Goal: Transaction & Acquisition: Download file/media

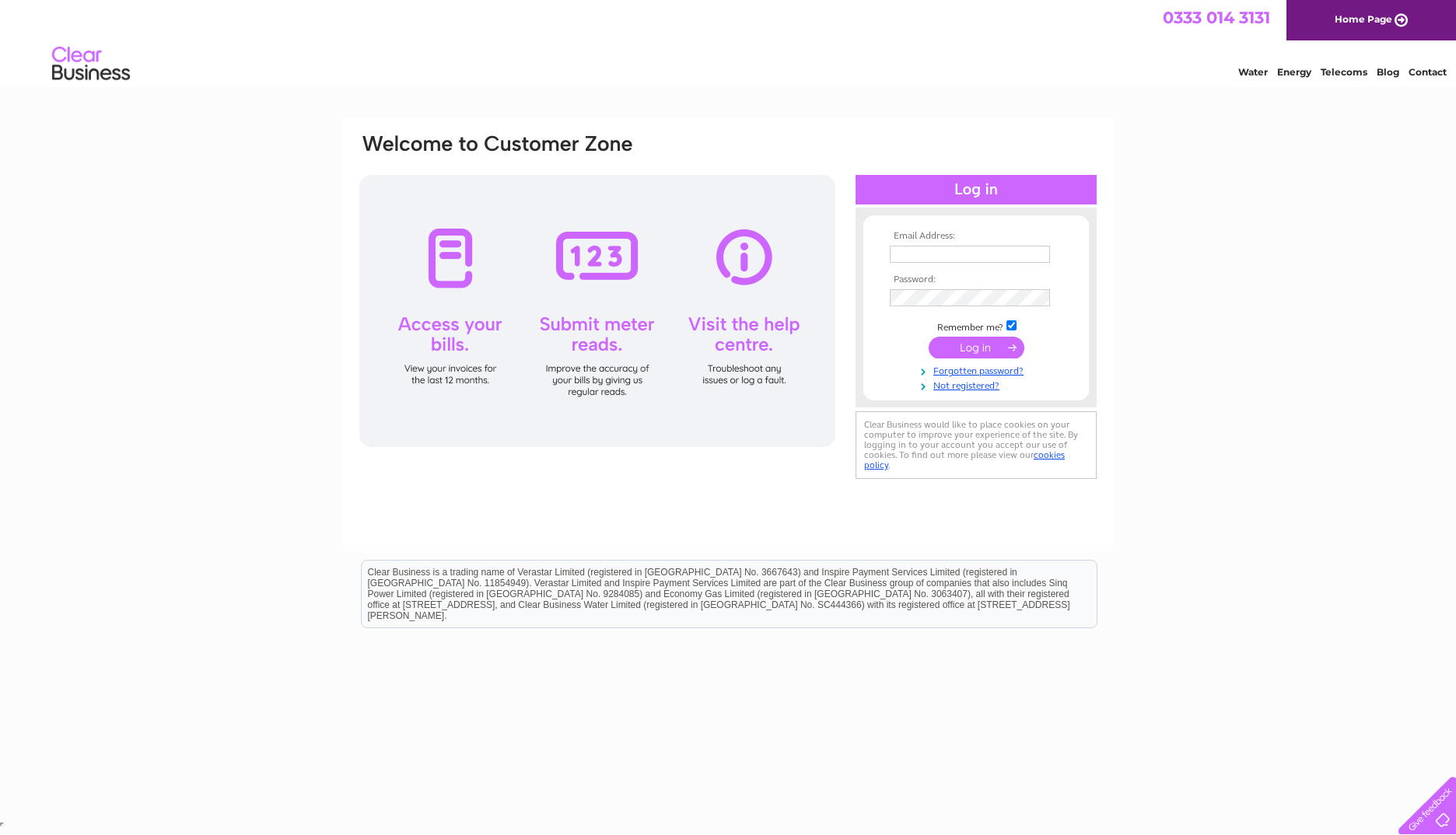
click at [890, 245] on td at bounding box center [976, 254] width 181 height 25
click at [902, 253] on input "text" at bounding box center [971, 254] width 161 height 18
type input "accounts@lmporter.co.uk"
click at [962, 348] on input "submit" at bounding box center [976, 347] width 96 height 22
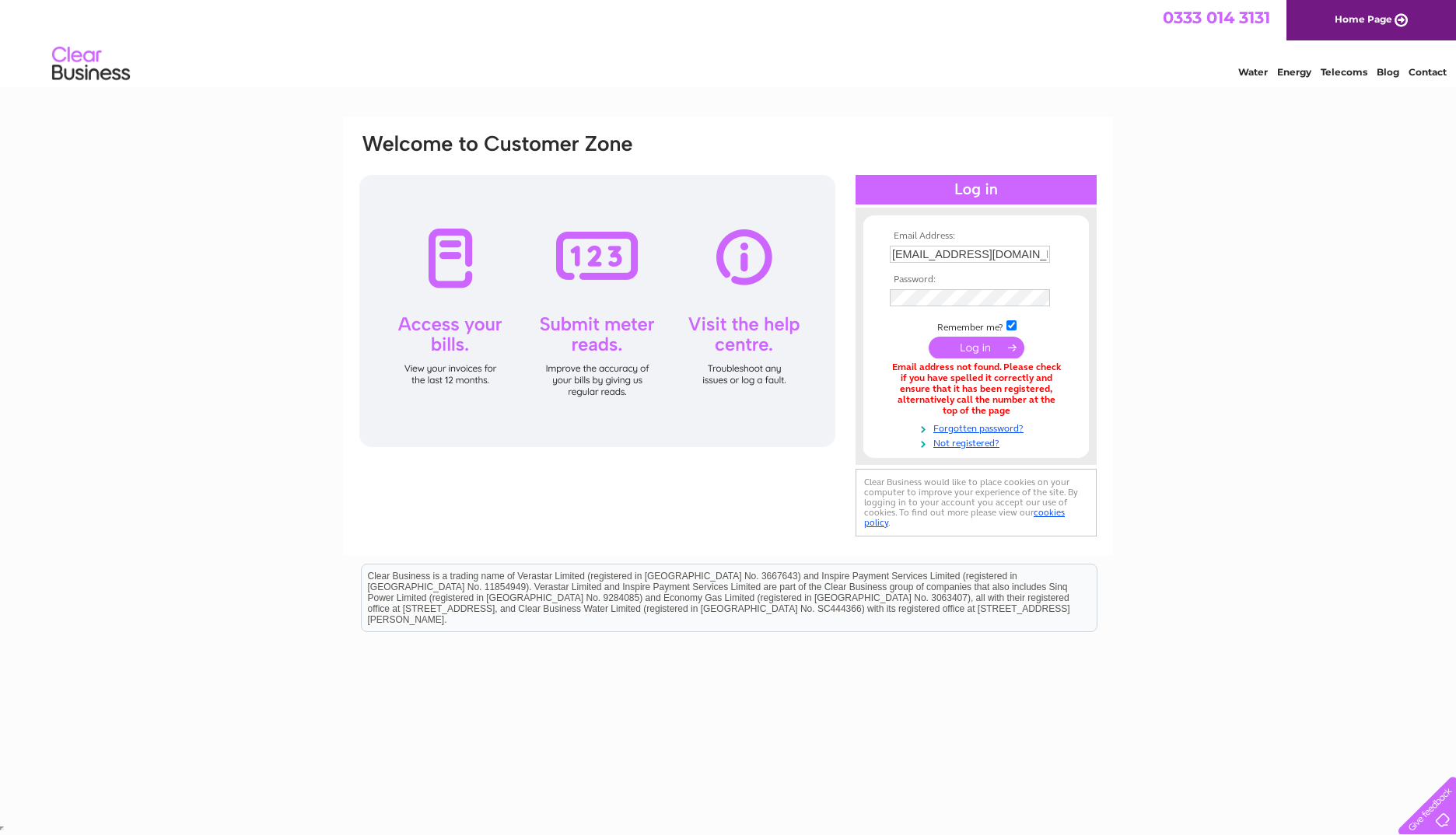
click at [948, 256] on input "accounts@lmporter.co.uk" at bounding box center [971, 254] width 160 height 17
drag, startPoint x: 1041, startPoint y: 258, endPoint x: 853, endPoint y: 252, distance: 188.1
click at [853, 252] on div "Email Address: accounts@lmporter.co.uk Password:" at bounding box center [728, 337] width 741 height 410
type input "valerie@lmporter.co.uk"
click at [956, 348] on input "submit" at bounding box center [976, 349] width 96 height 22
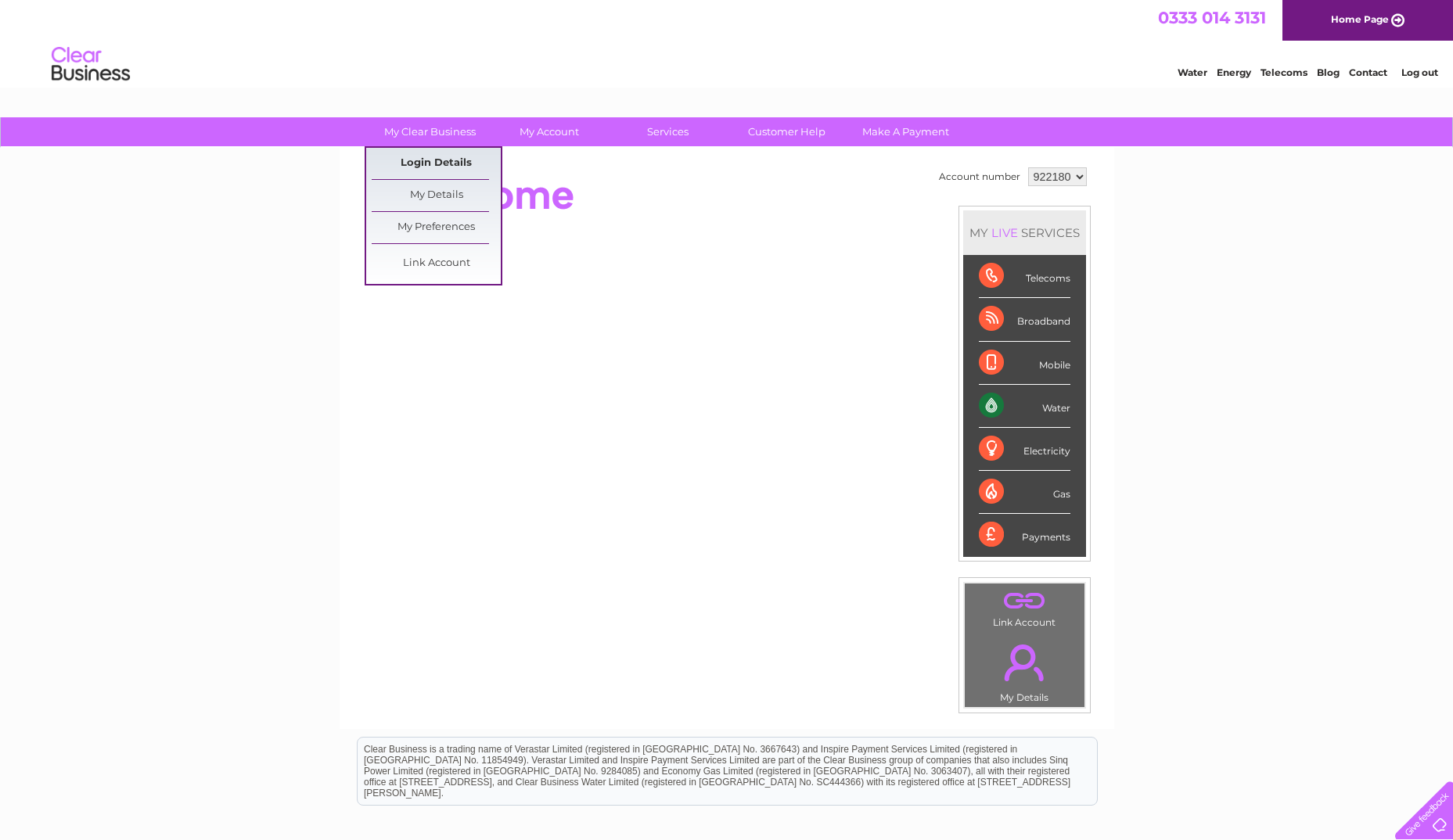
click at [448, 154] on link "Login Details" at bounding box center [436, 163] width 129 height 31
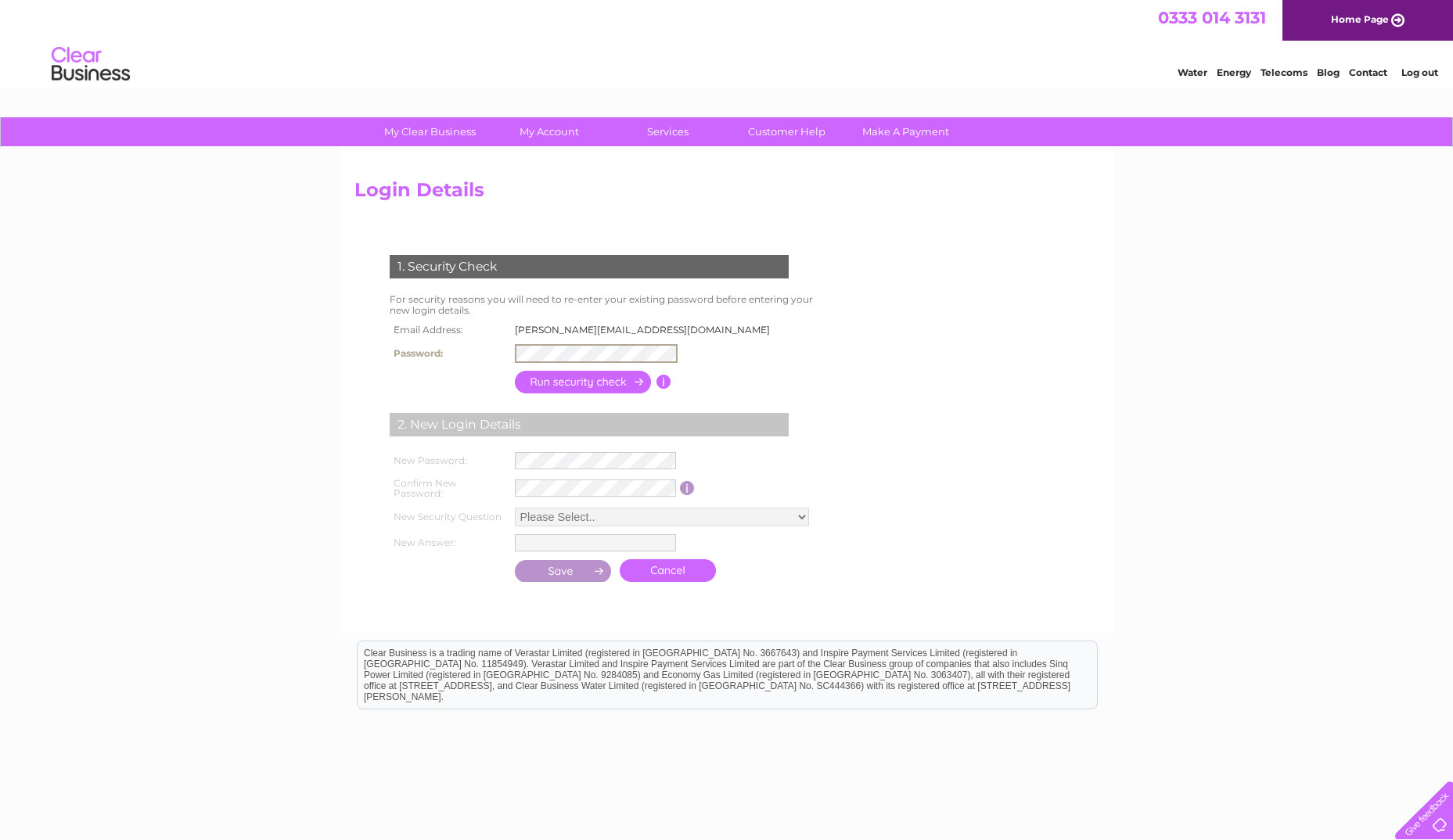
drag, startPoint x: 533, startPoint y: 342, endPoint x: 335, endPoint y: 350, distance: 198.2
click at [335, 350] on div "My Clear Business Login Details My Details My Preferences Link Account My Accou…" at bounding box center [726, 508] width 1453 height 783
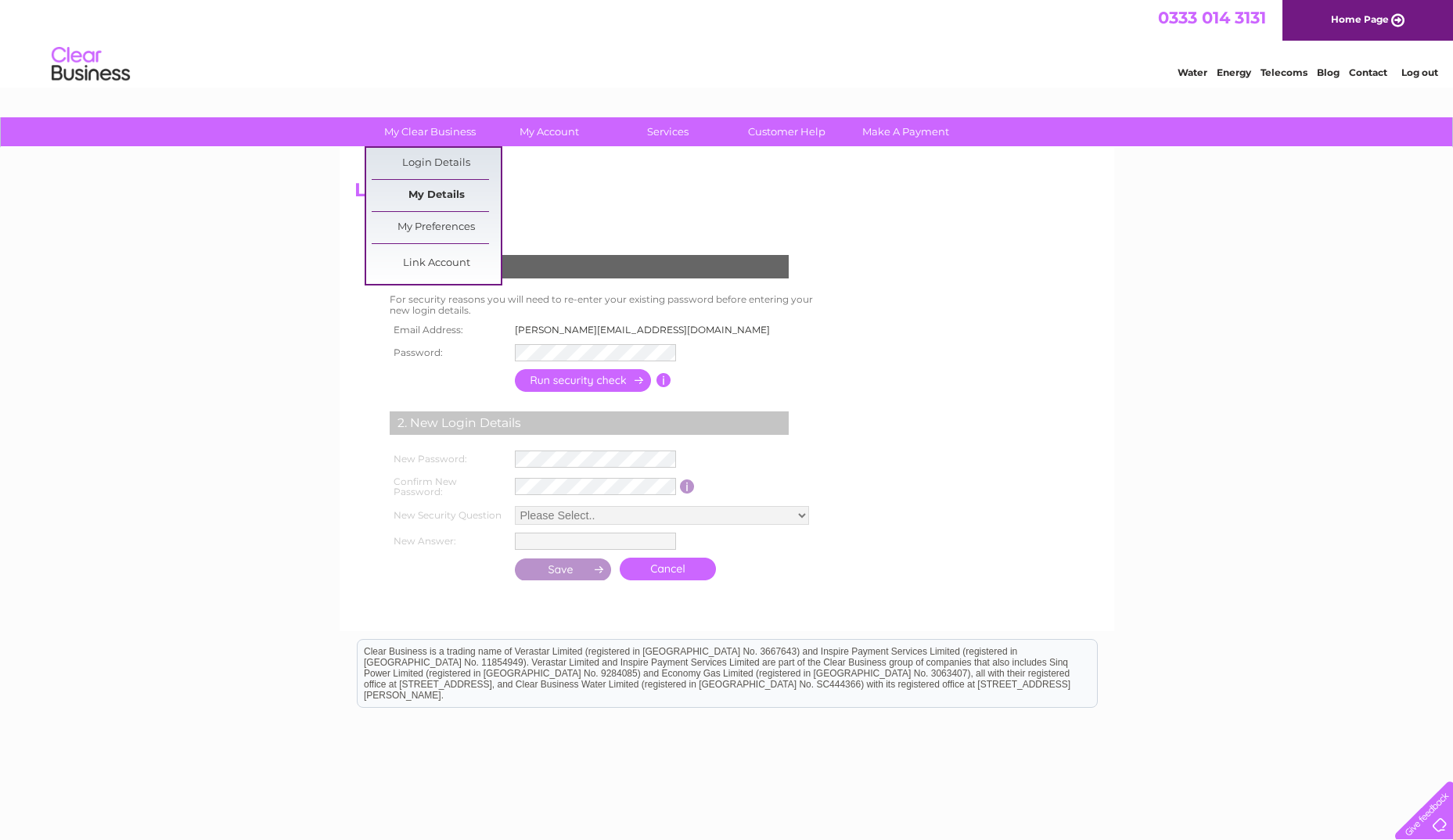
click at [446, 198] on link "My Details" at bounding box center [436, 195] width 129 height 31
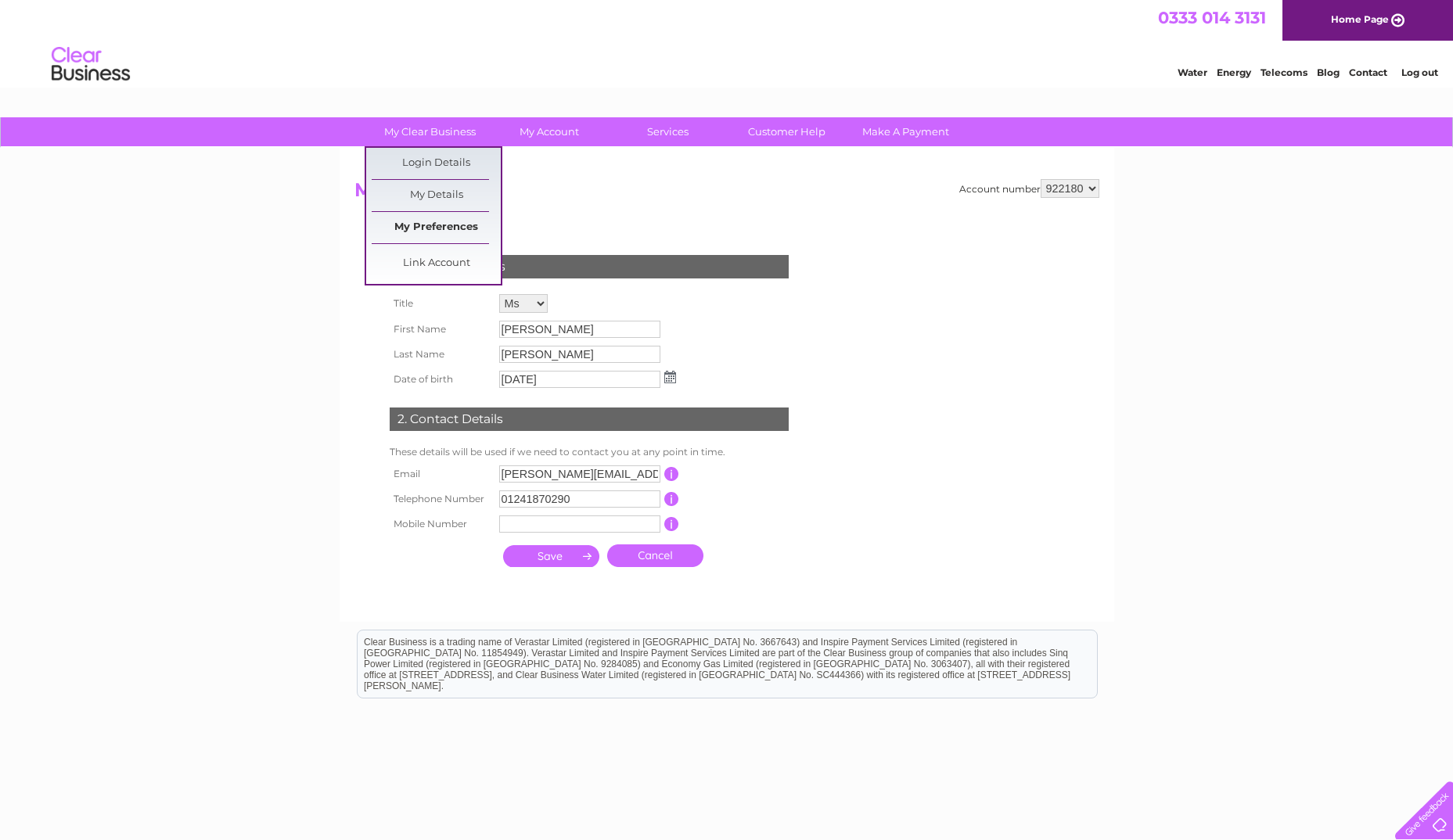
click at [437, 222] on link "My Preferences" at bounding box center [436, 228] width 129 height 31
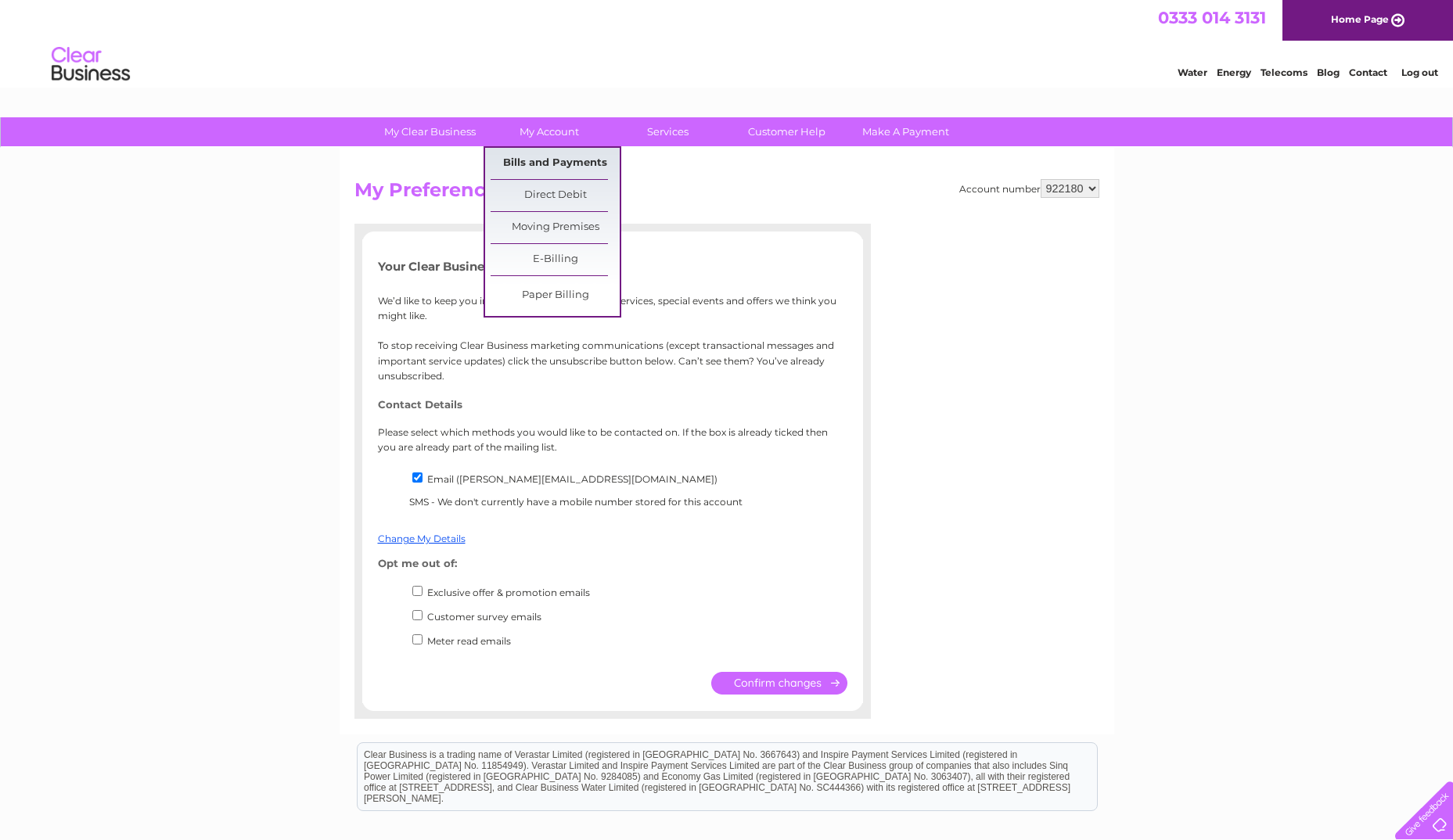
click at [548, 159] on link "Bills and Payments" at bounding box center [555, 163] width 129 height 31
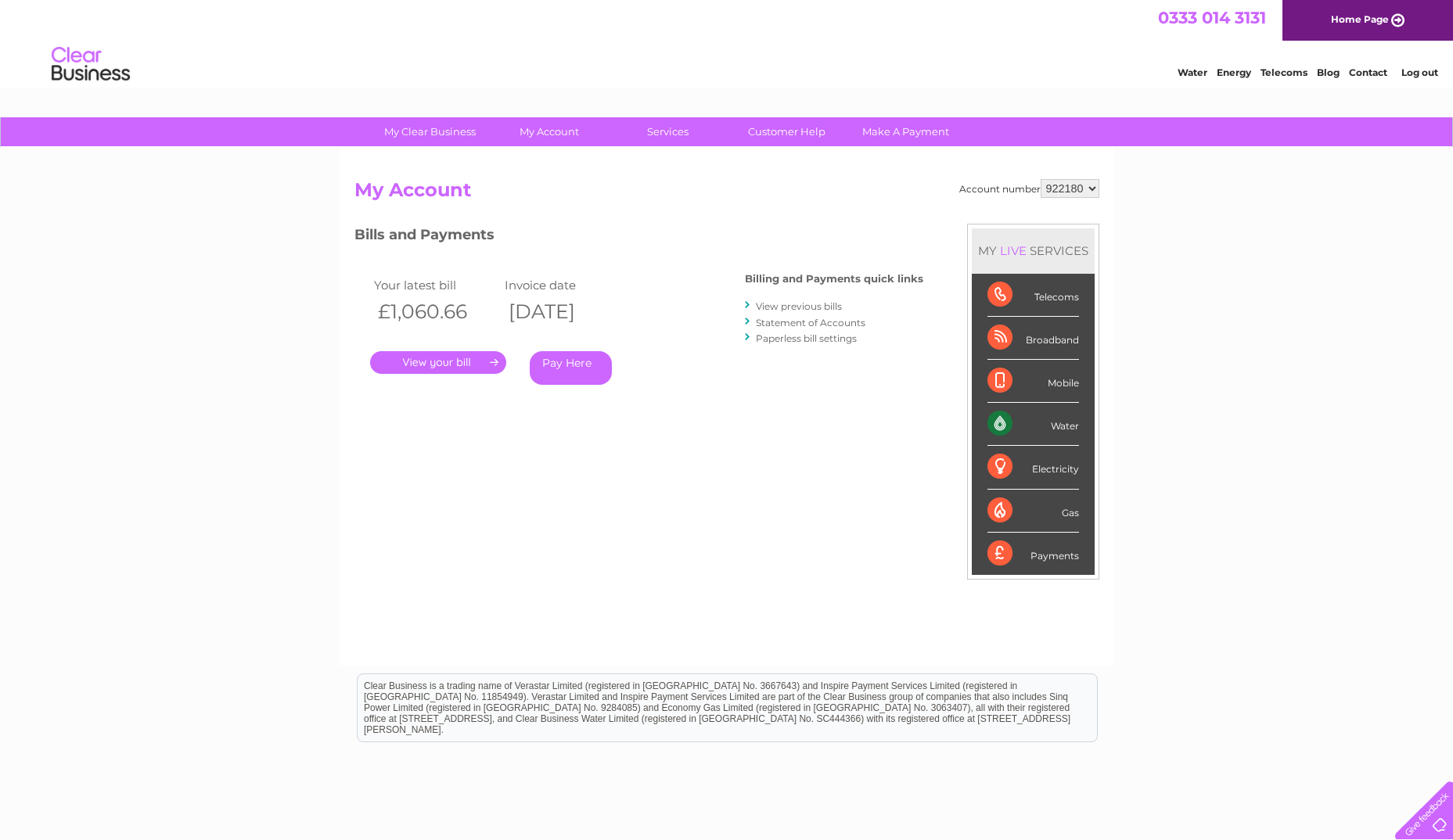
click at [470, 369] on link "." at bounding box center [439, 362] width 136 height 22
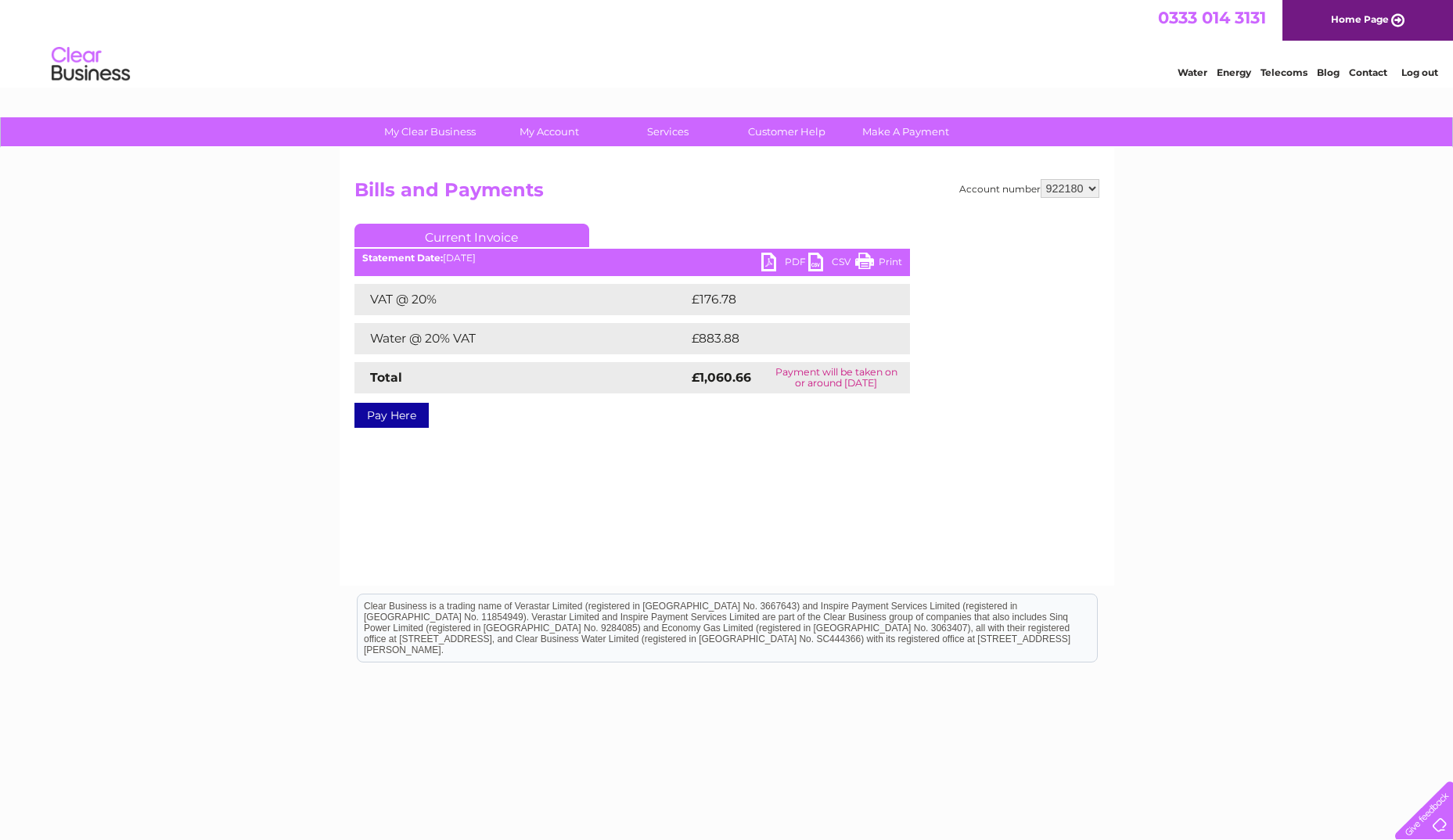
click at [785, 260] on link "PDF" at bounding box center [785, 263] width 47 height 22
drag, startPoint x: 1172, startPoint y: 192, endPoint x: 1144, endPoint y: 198, distance: 28.6
click at [1172, 192] on div "My Clear Business Login Details My Details My Preferences Link Account My Accou…" at bounding box center [726, 485] width 1453 height 736
click at [1076, 192] on select "922180 923907" at bounding box center [1070, 188] width 58 height 18
select select "923907"
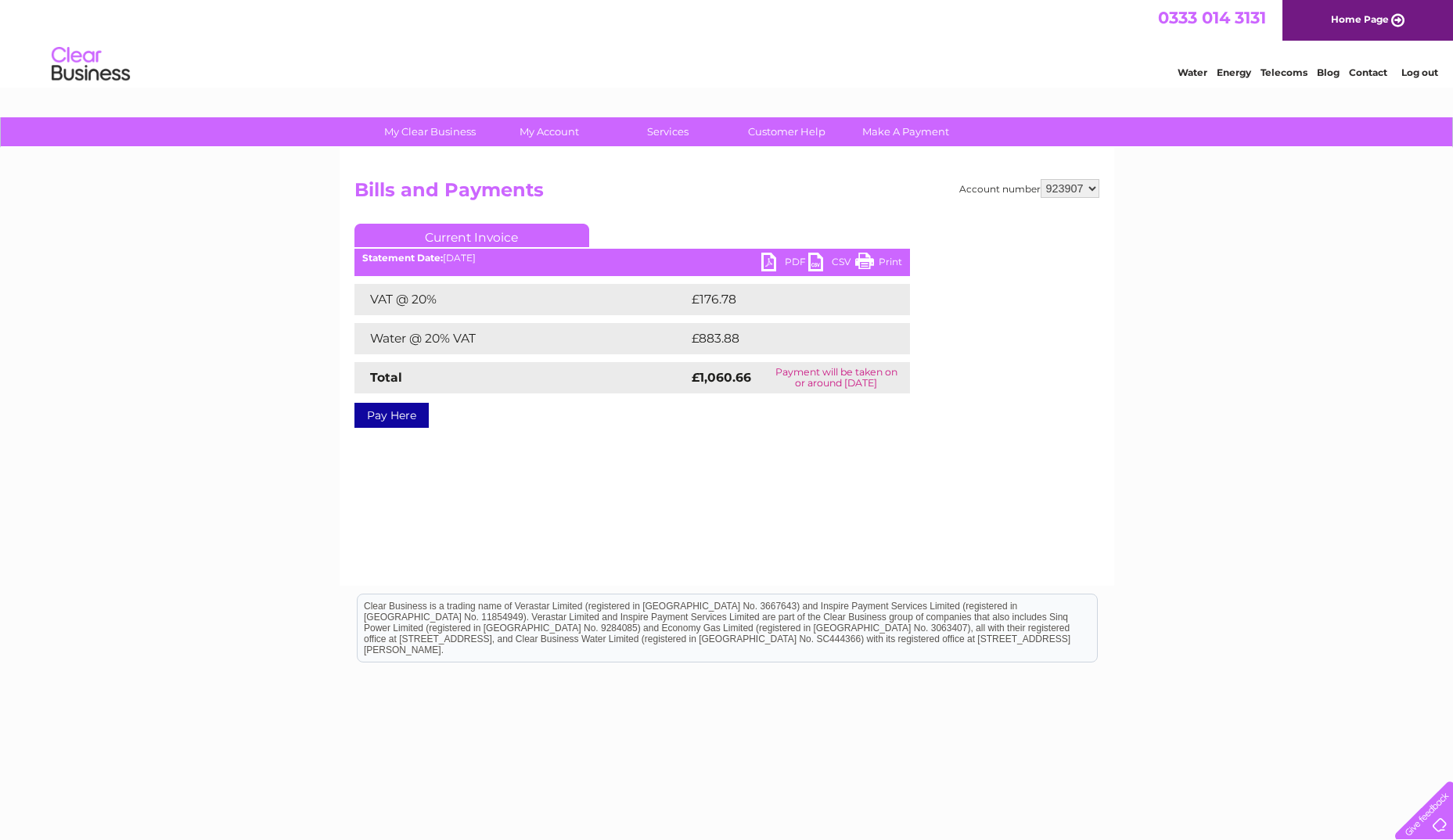
click at [1041, 179] on select "922180 923907" at bounding box center [1070, 188] width 58 height 18
click at [796, 262] on link "PDF" at bounding box center [785, 263] width 47 height 22
